Goal: Check status: Check status

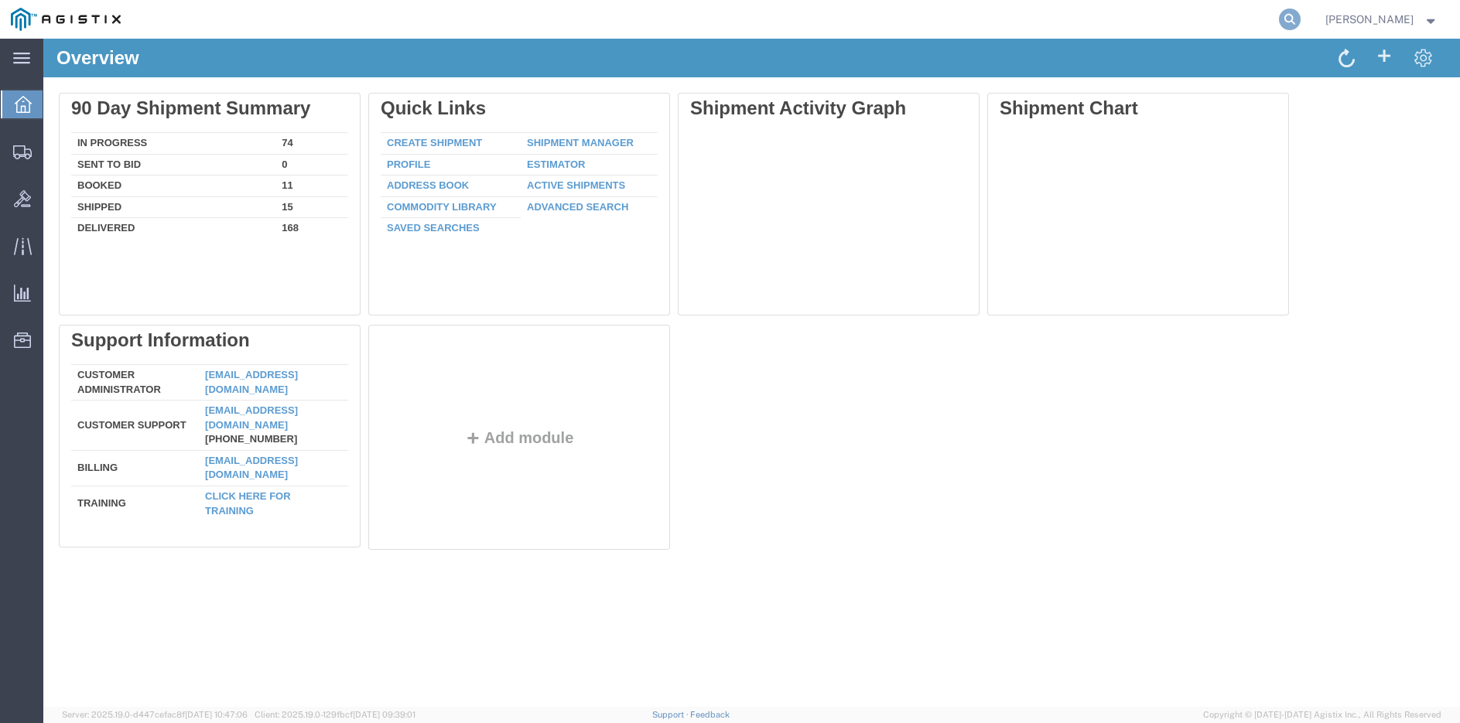
click at [1300, 19] on icon at bounding box center [1290, 20] width 22 height 22
click at [1211, 21] on input "search" at bounding box center [1043, 19] width 470 height 37
type input "285309753919"
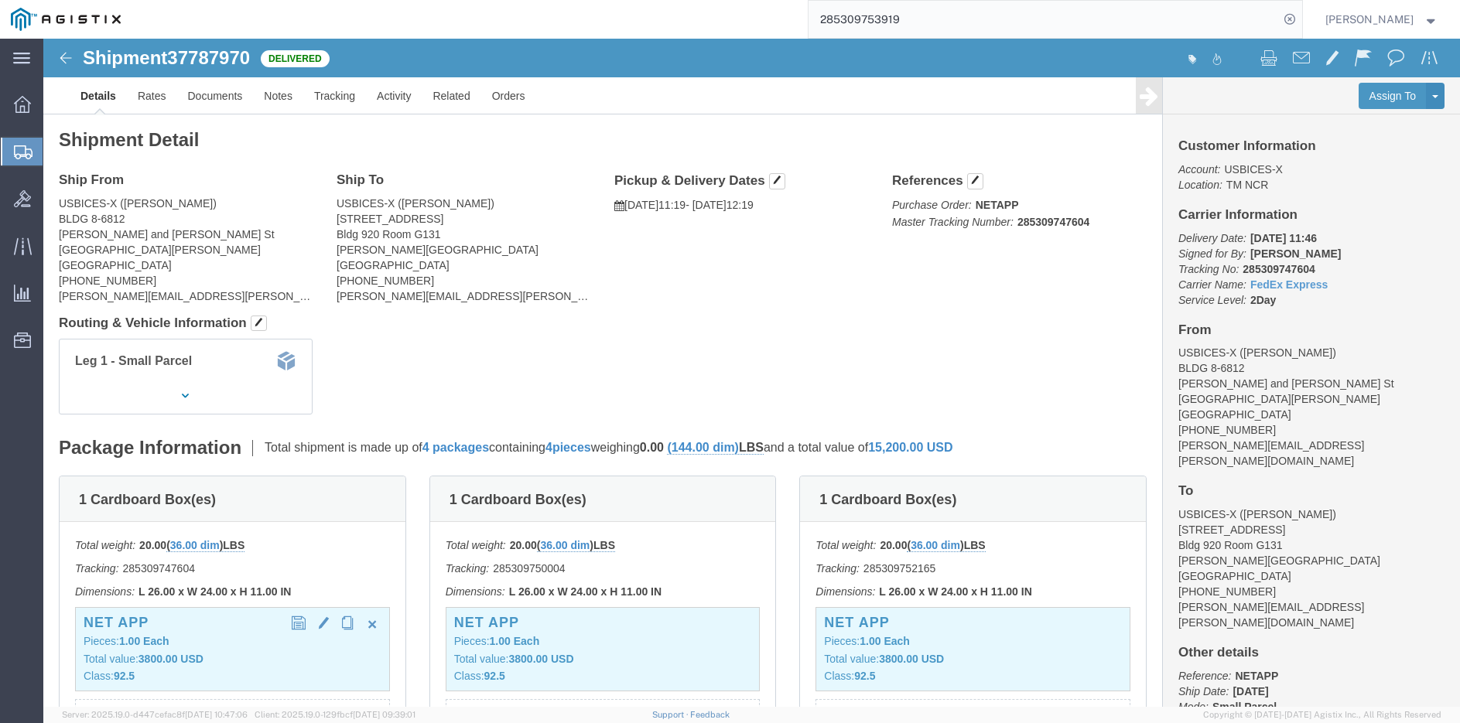
scroll to position [387, 0]
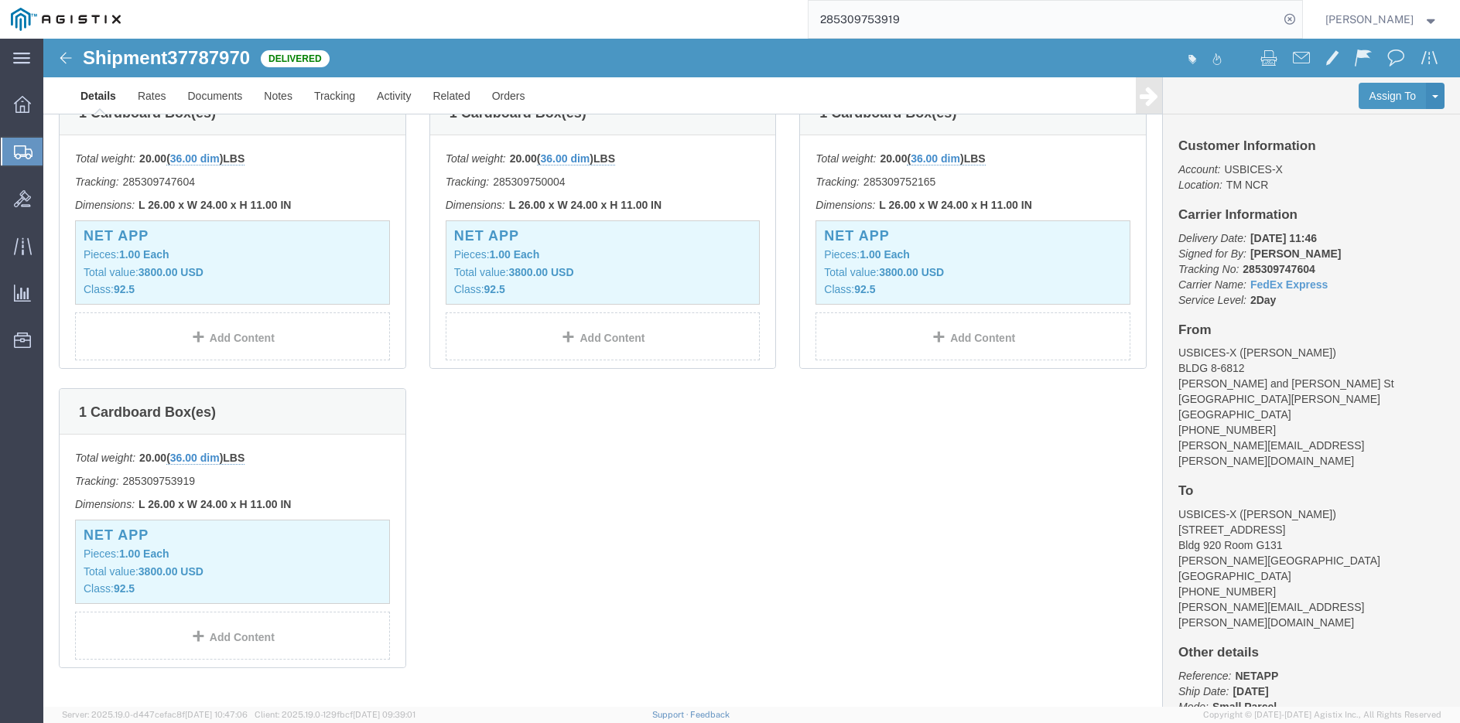
click p "Tracking: 285309753919"
click p "Pieces: 1.00 Each"
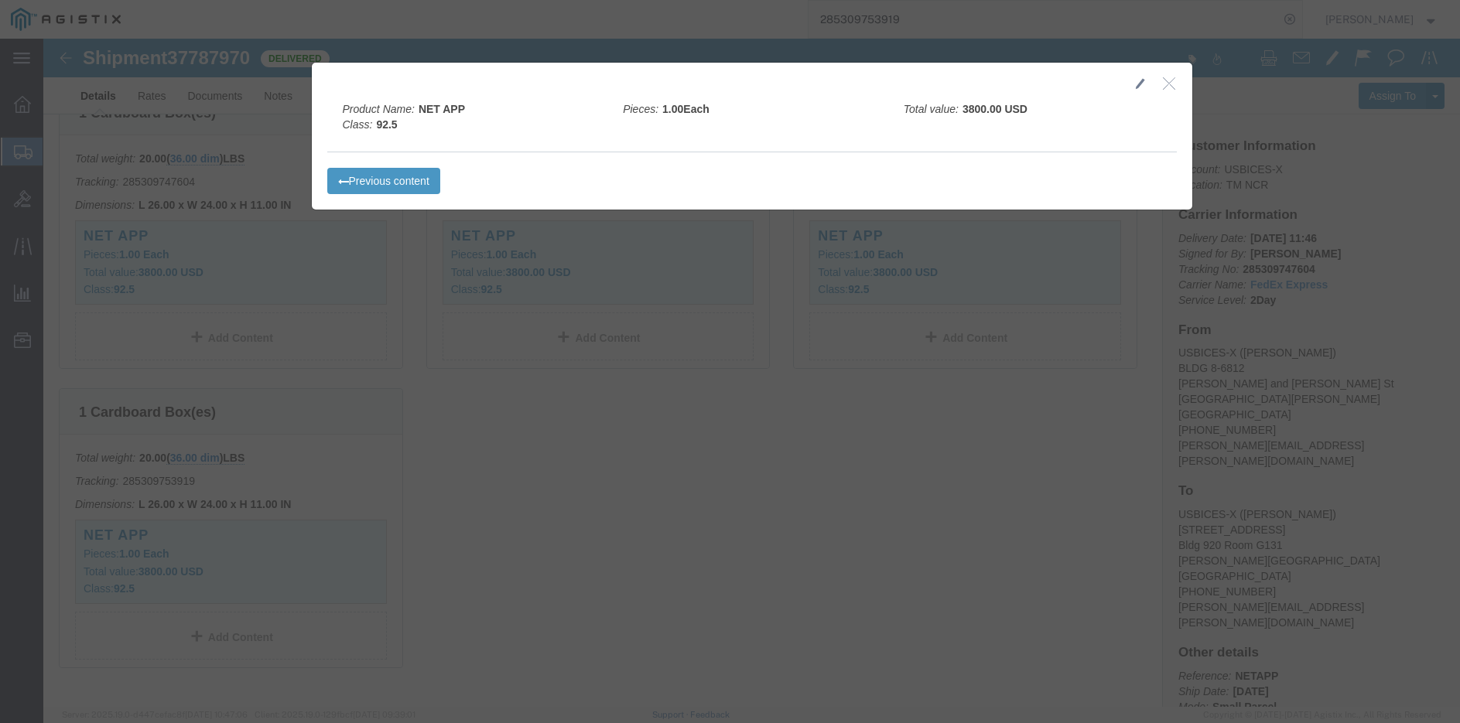
click icon "button"
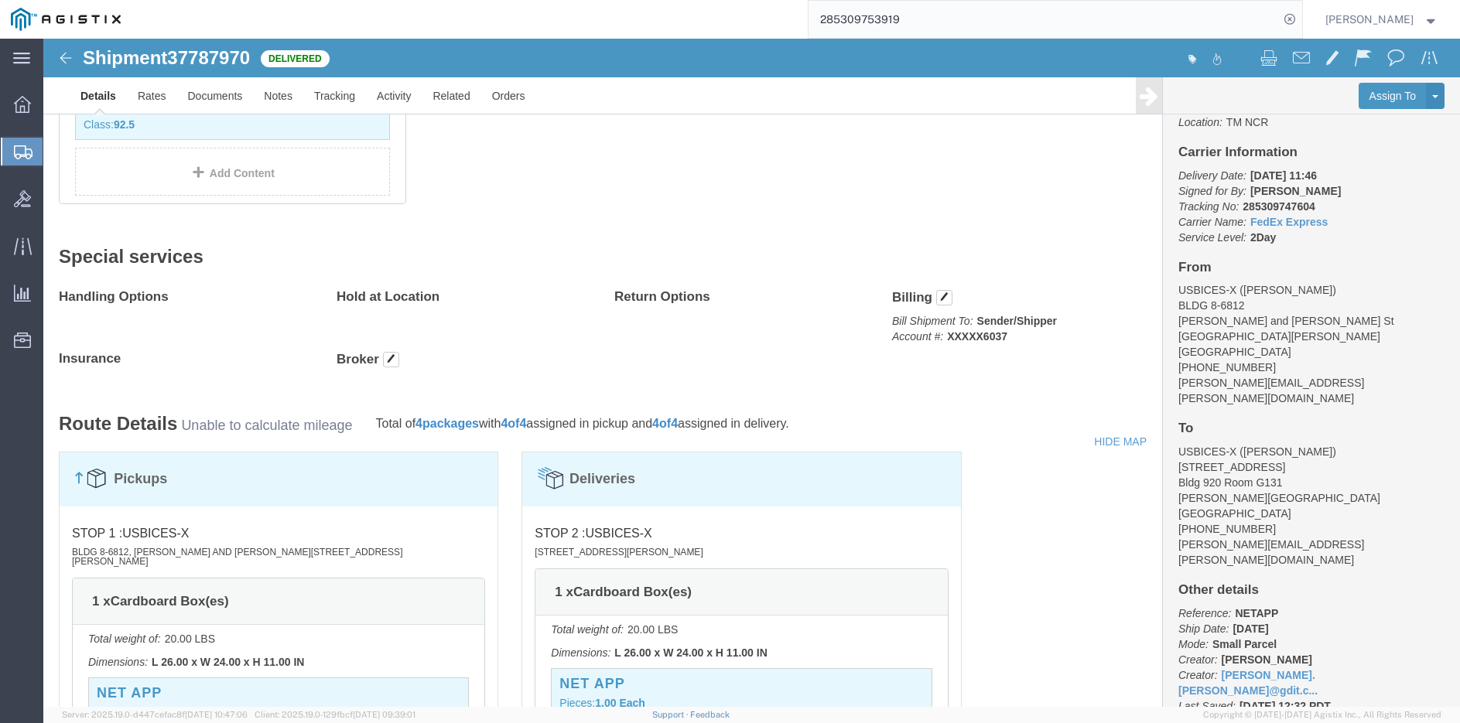
scroll to position [0, 0]
